Goal: Find specific page/section: Find specific page/section

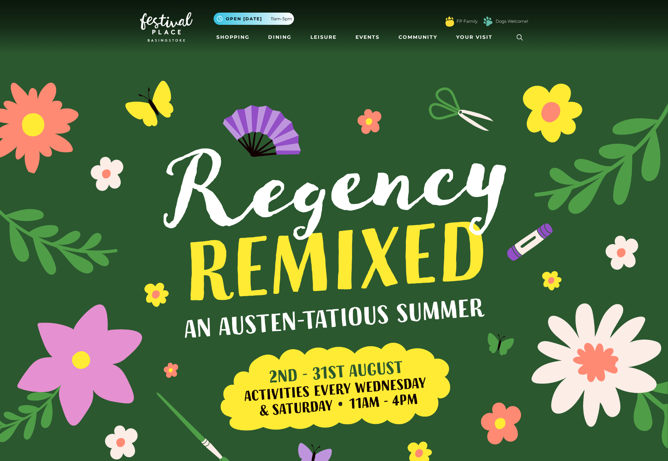
click at [527, 38] on link at bounding box center [520, 37] width 16 height 16
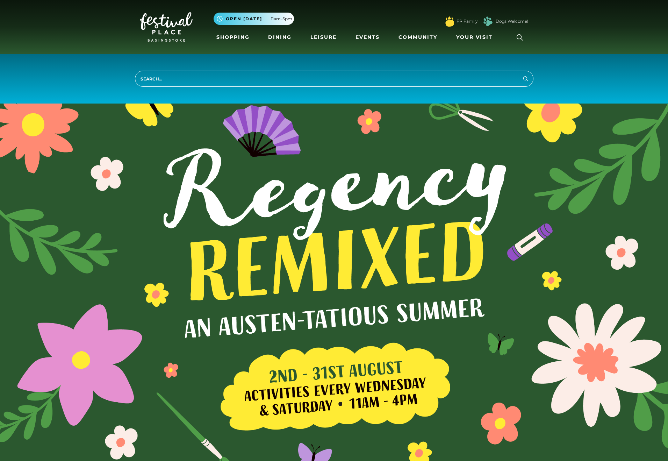
click at [159, 77] on input "search" at bounding box center [334, 79] width 399 height 16
type input "comic"
click at [522, 74] on button "Search" at bounding box center [526, 78] width 8 height 9
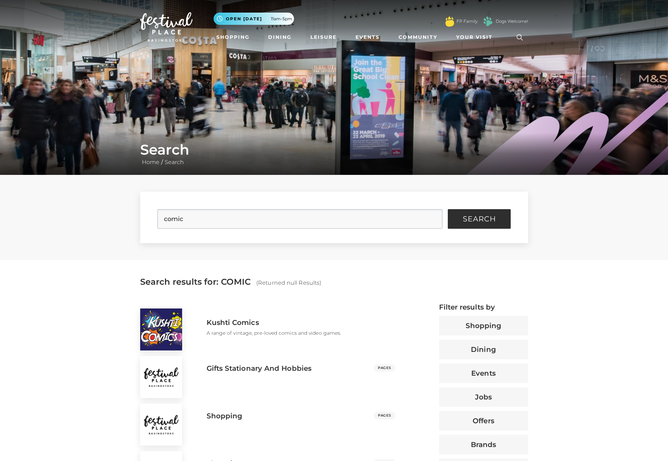
click at [227, 280] on span "Search results for: COMIC" at bounding box center [195, 282] width 111 height 10
drag, startPoint x: 227, startPoint y: 280, endPoint x: 370, endPoint y: 279, distance: 143.3
click at [370, 279] on div "Search results for: COMIC (Returned null Results)" at bounding box center [334, 281] width 399 height 9
click at [352, 306] on div "Kushti Comics A range of vintage, pre-loved comics and video games." at bounding box center [300, 327] width 199 height 48
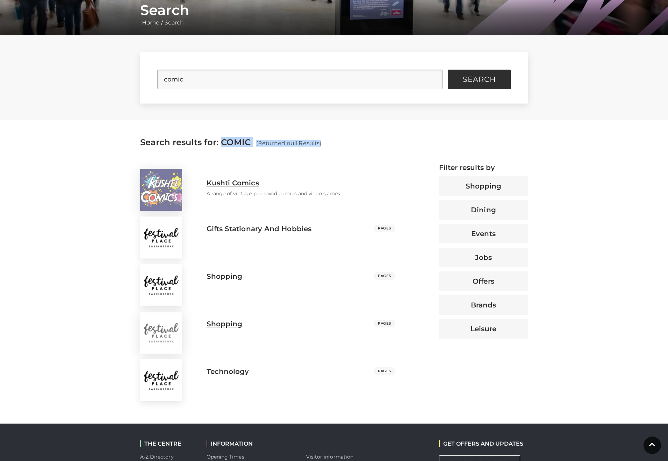
scroll to position [140, 0]
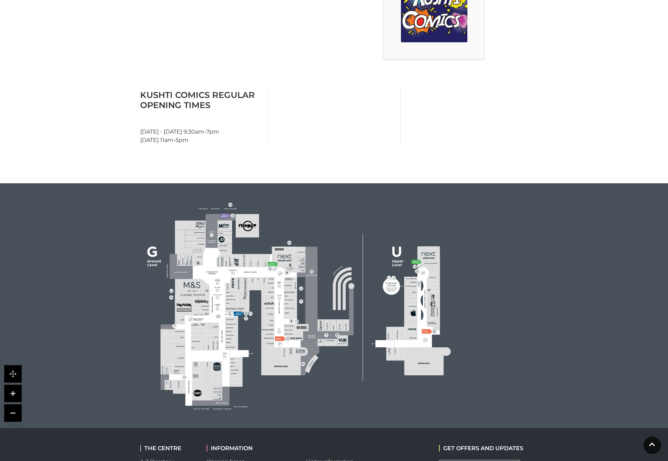
scroll to position [364, 0]
